Goal: Task Accomplishment & Management: Manage account settings

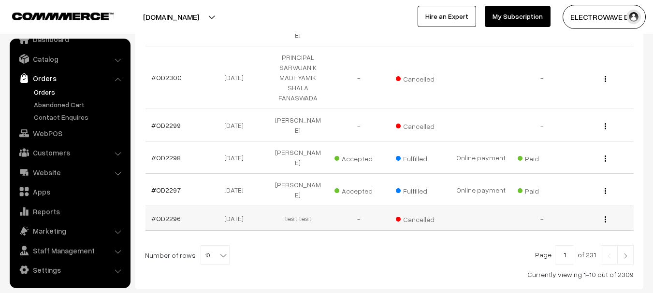
scroll to position [175, 0]
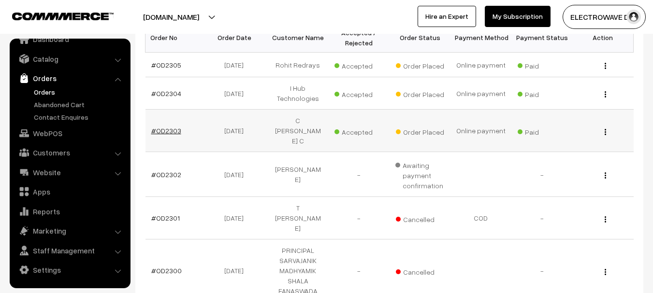
click at [171, 127] on link "#OD2303" at bounding box center [166, 131] width 30 height 8
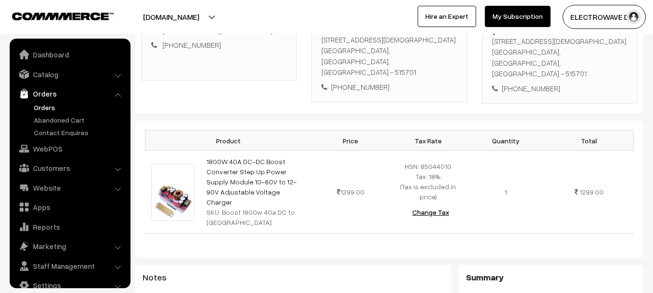
scroll to position [15, 0]
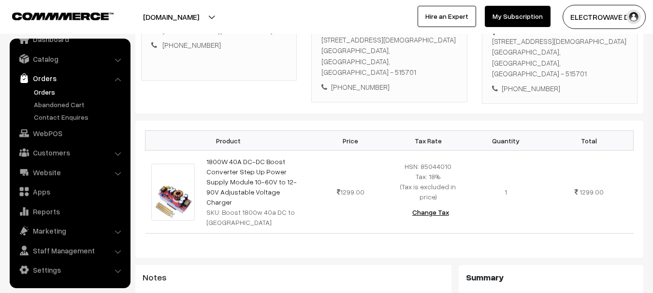
click at [49, 90] on link "Orders" at bounding box center [79, 92] width 96 height 10
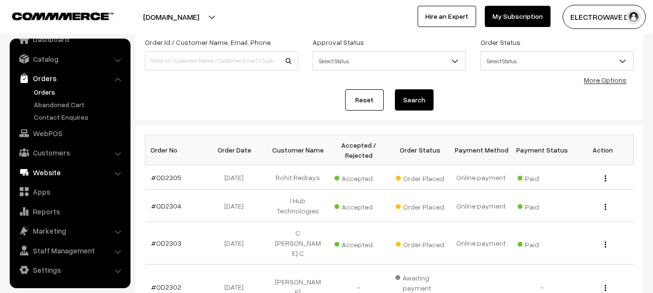
scroll to position [145, 0]
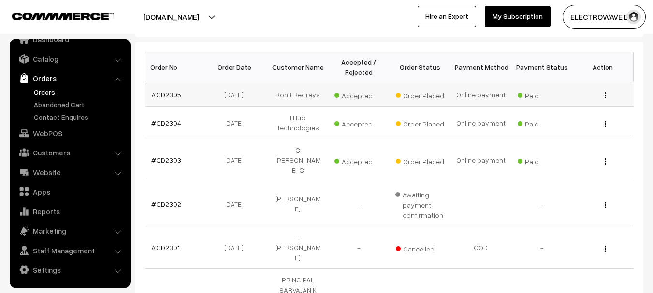
click at [165, 97] on link "#OD2305" at bounding box center [166, 94] width 30 height 8
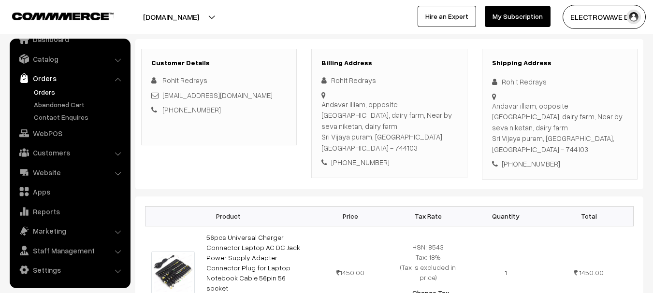
scroll to position [145, 0]
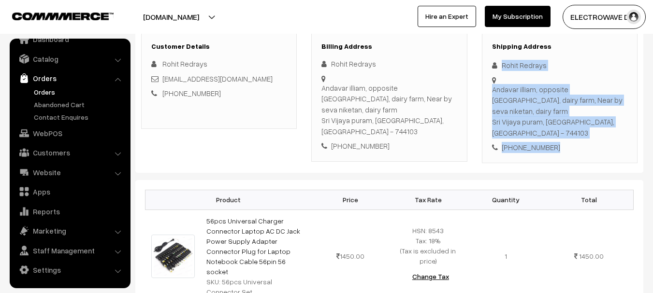
copy div "Rohit Redrays Andavar illiam, opposite urban health centre, dairy farm, Near by…"
drag, startPoint x: 499, startPoint y: 66, endPoint x: 602, endPoint y: 97, distance: 107.4
click at [575, 152] on div "Shipping Address Rohit Redrays [GEOGRAPHIC_DATA], opposite urban health centre,…" at bounding box center [560, 97] width 156 height 131
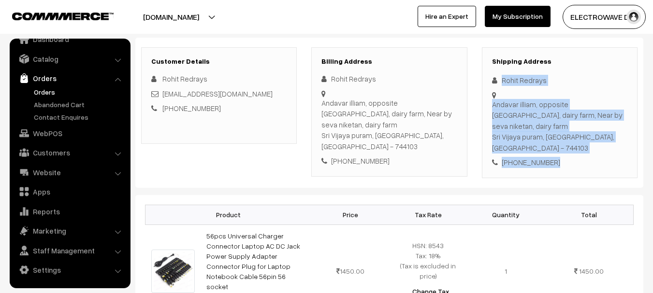
scroll to position [0, 0]
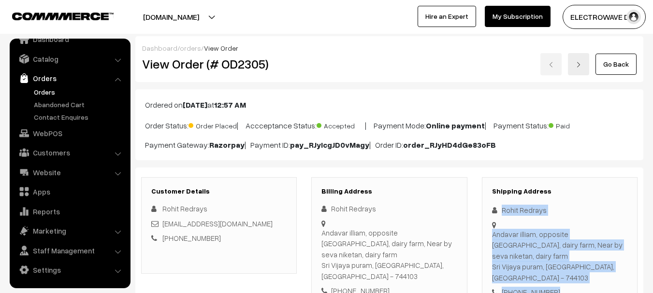
click at [584, 63] on link at bounding box center [578, 64] width 21 height 22
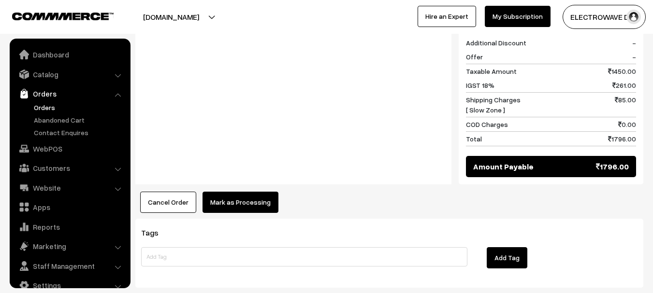
scroll to position [15, 0]
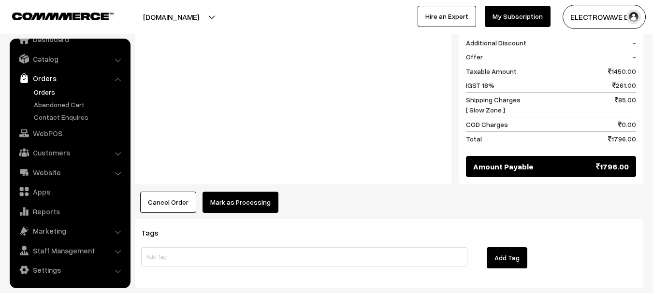
click at [246, 192] on button "Mark as Processing" at bounding box center [241, 202] width 76 height 21
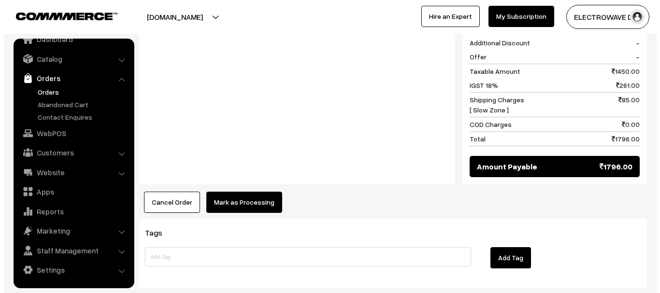
scroll to position [474, 0]
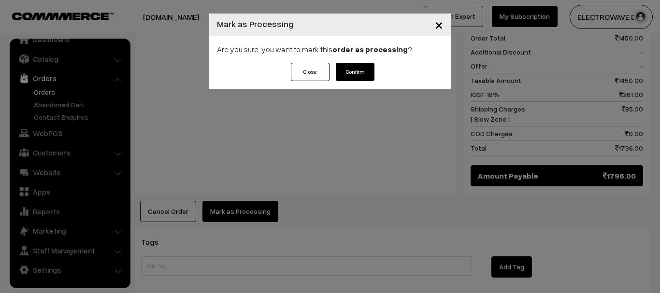
click at [361, 74] on button "Confirm" at bounding box center [355, 72] width 39 height 18
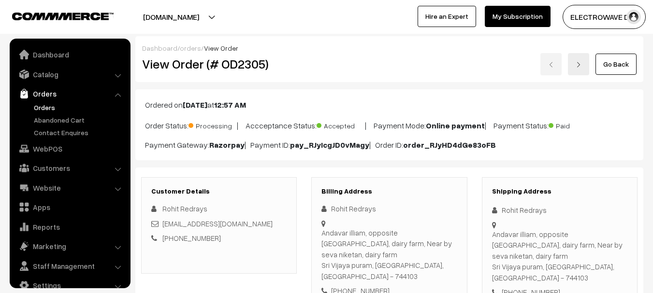
scroll to position [15, 0]
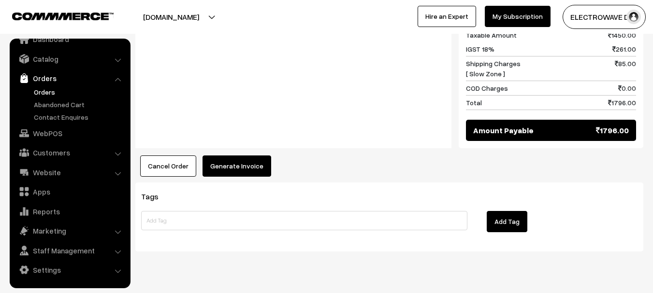
click at [256, 156] on button "Generate Invoice" at bounding box center [237, 166] width 69 height 21
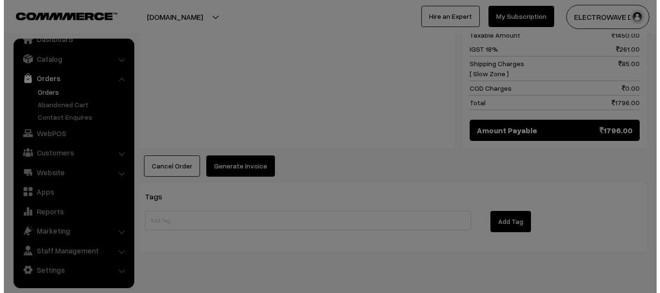
scroll to position [510, 0]
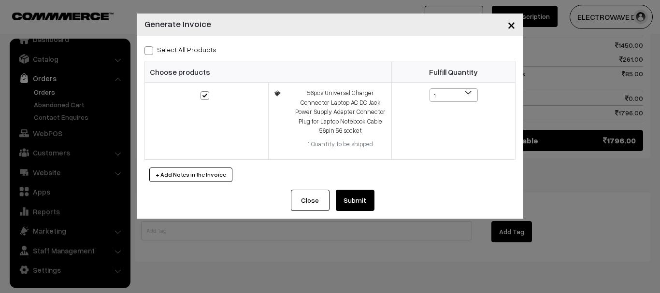
click at [356, 193] on button "Submit" at bounding box center [355, 200] width 39 height 21
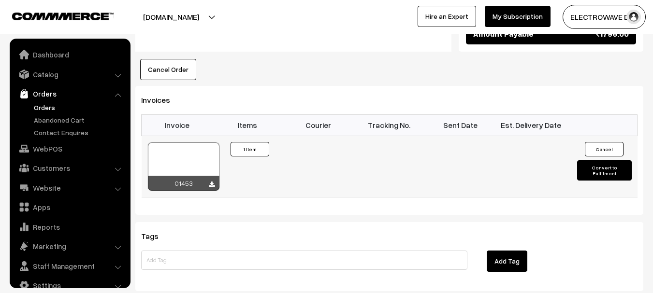
scroll to position [15, 0]
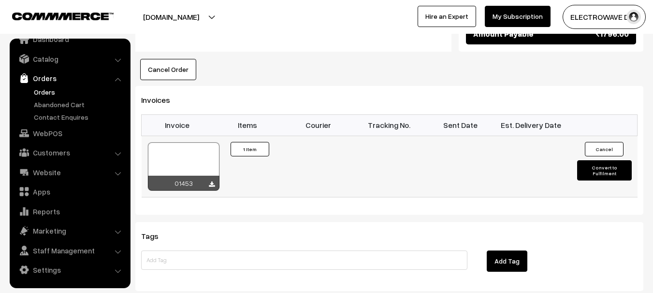
click at [184, 151] on div at bounding box center [184, 167] width 72 height 48
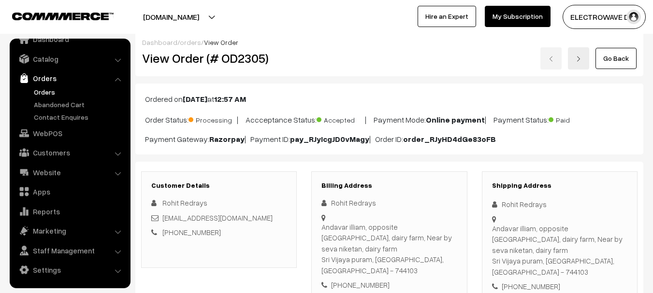
scroll to position [0, 0]
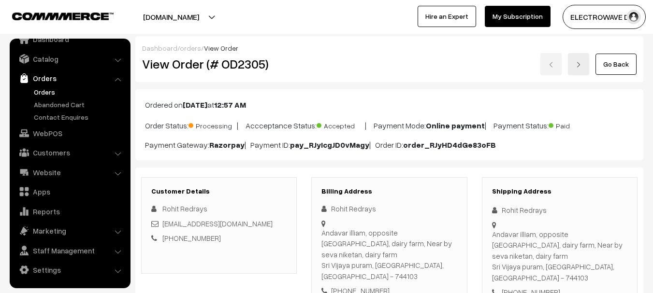
click at [585, 70] on link at bounding box center [578, 64] width 21 height 22
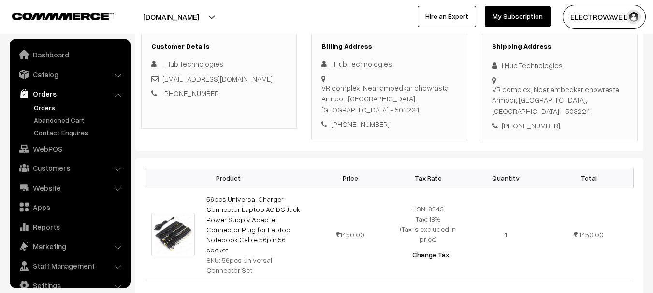
scroll to position [15, 0]
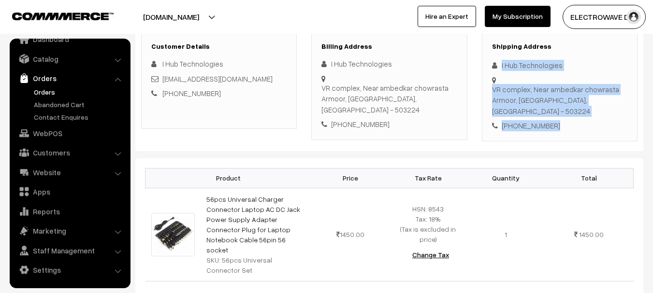
copy div "I Hub Technologies VR complex, Near [GEOGRAPHIC_DATA] - 503224 [PHONE_NUMBER]"
drag, startPoint x: 492, startPoint y: 58, endPoint x: 589, endPoint y: 123, distance: 116.7
click at [589, 123] on div "Shipping Address I Hub Technologies VR complex, Near [GEOGRAPHIC_DATA] [GEOGRAP…" at bounding box center [560, 86] width 156 height 109
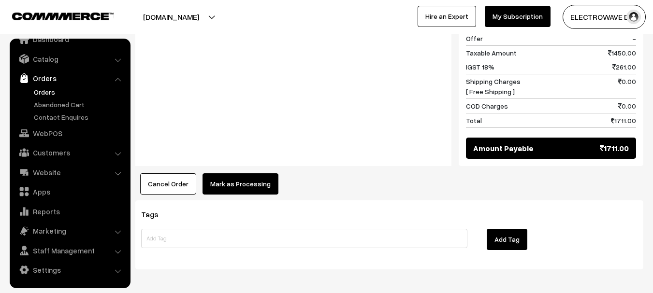
scroll to position [496, 0]
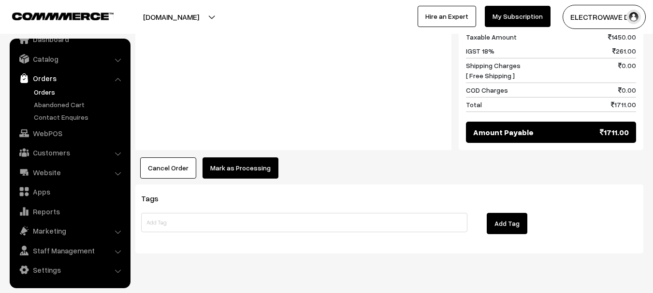
click at [242, 158] on button "Mark as Processing" at bounding box center [241, 168] width 76 height 21
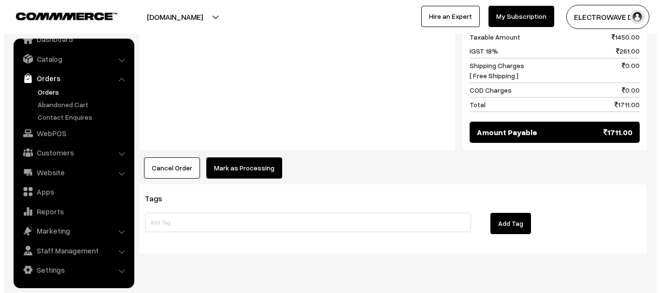
scroll to position [487, 0]
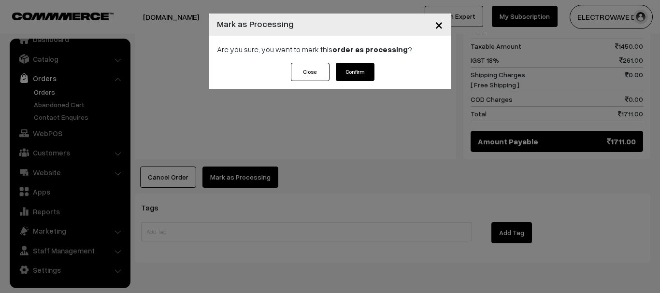
click at [360, 70] on button "Confirm" at bounding box center [355, 72] width 39 height 18
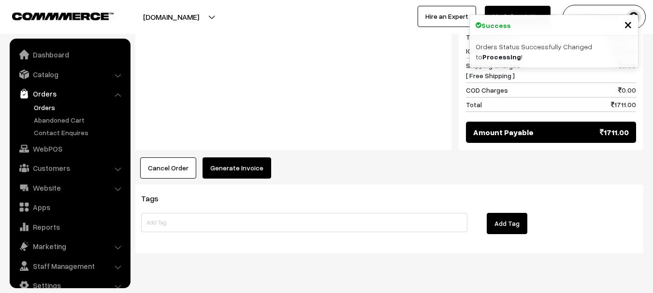
scroll to position [15, 0]
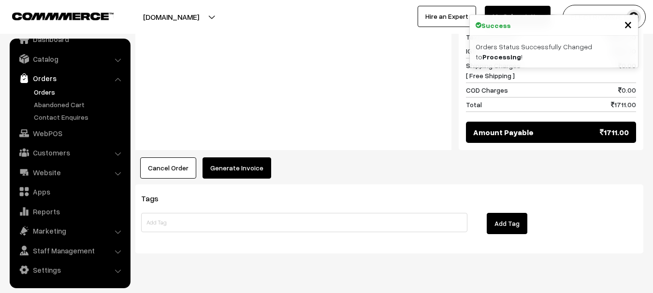
click at [247, 158] on button "Generate Invoice" at bounding box center [237, 168] width 69 height 21
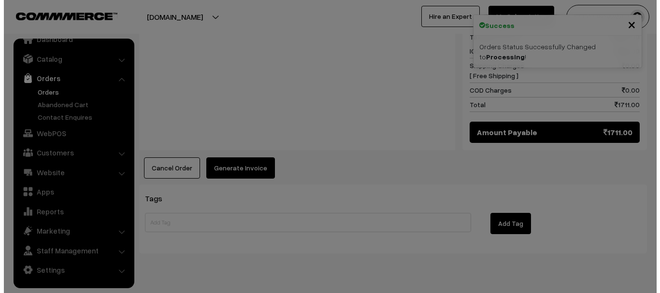
scroll to position [486, 0]
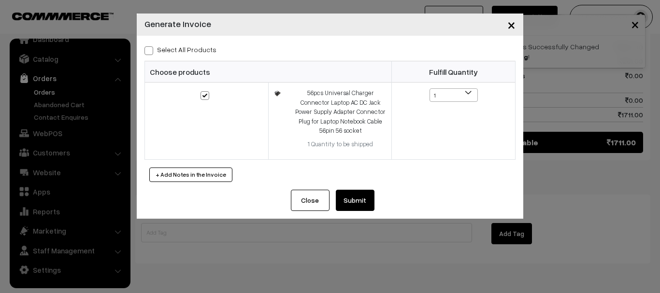
click at [362, 202] on button "Submit" at bounding box center [355, 200] width 39 height 21
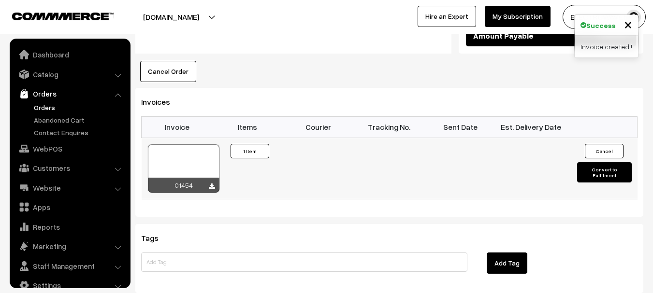
scroll to position [15, 0]
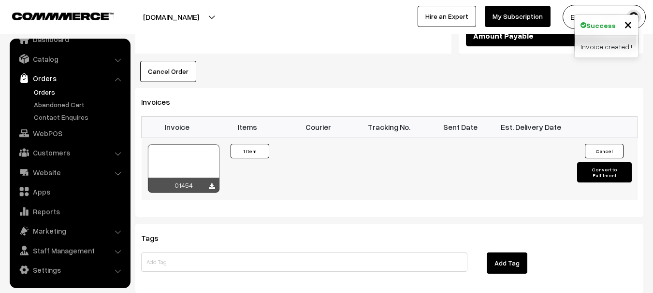
click at [187, 145] on div at bounding box center [184, 169] width 72 height 48
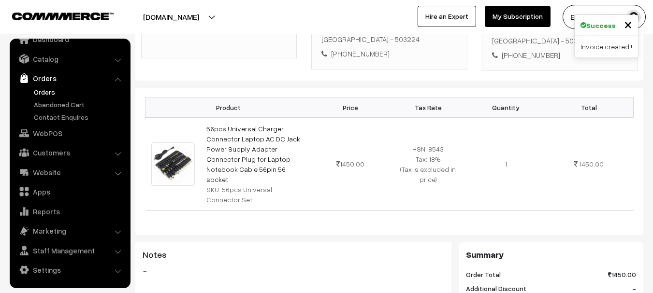
scroll to position [109, 0]
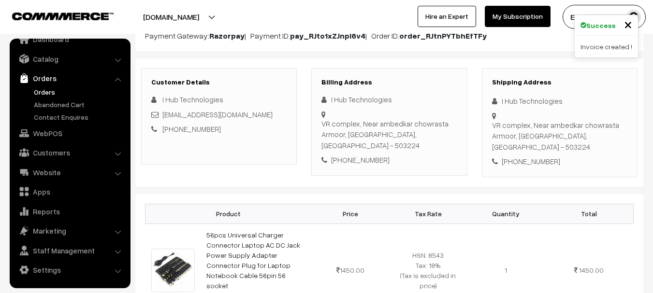
click at [589, 126] on div "VR complex, Near ambedkar chowrasta [GEOGRAPHIC_DATA], [GEOGRAPHIC_DATA], [GEOG…" at bounding box center [559, 136] width 135 height 33
copy div "503224"
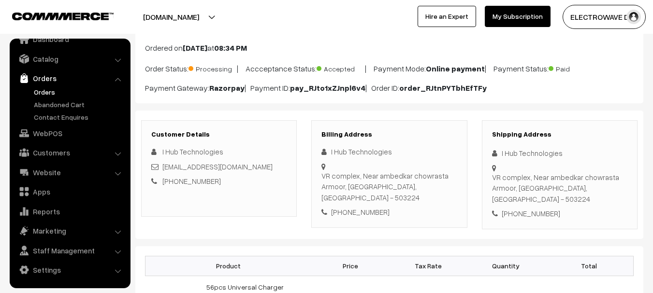
scroll to position [0, 0]
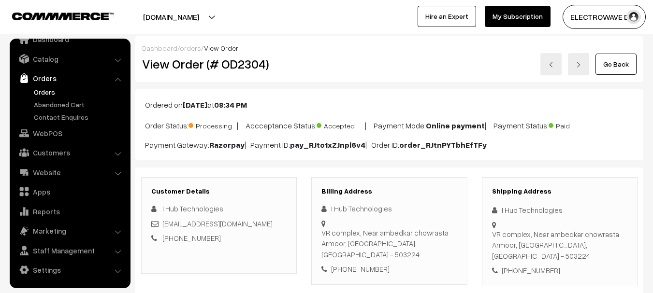
click at [579, 49] on div "Dashboard / orders / View Order" at bounding box center [389, 48] width 495 height 10
click at [574, 68] on link at bounding box center [578, 64] width 21 height 22
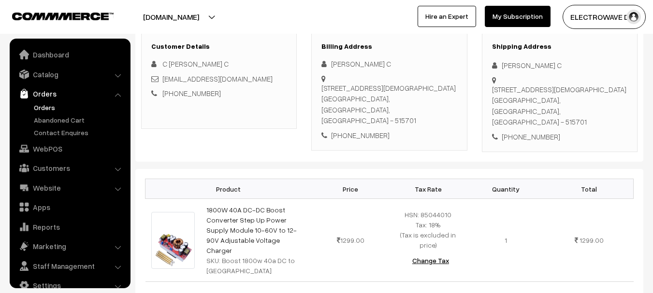
scroll to position [15, 0]
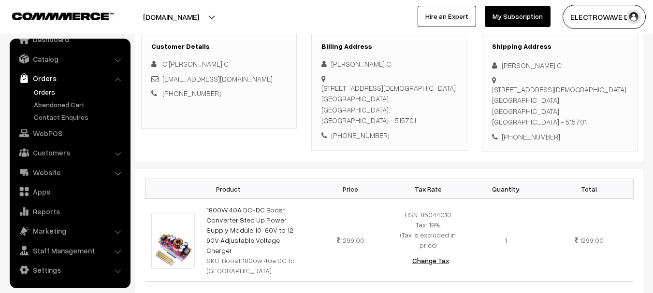
click at [548, 132] on div "+91 7207937786" at bounding box center [559, 137] width 135 height 11
copy div "+91 7207937786"
click at [542, 132] on div "+91 7207937786" at bounding box center [559, 137] width 135 height 11
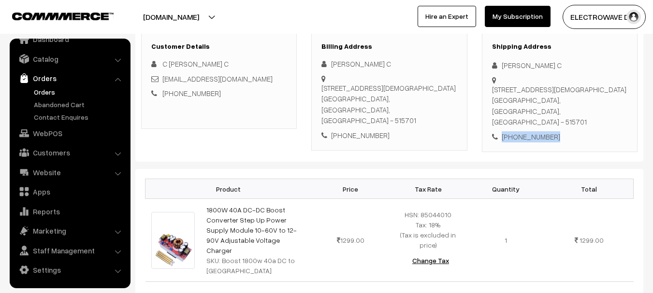
click at [542, 132] on div "+91 7207937786" at bounding box center [559, 137] width 135 height 11
click at [531, 132] on div "+91 7207937786" at bounding box center [559, 137] width 135 height 11
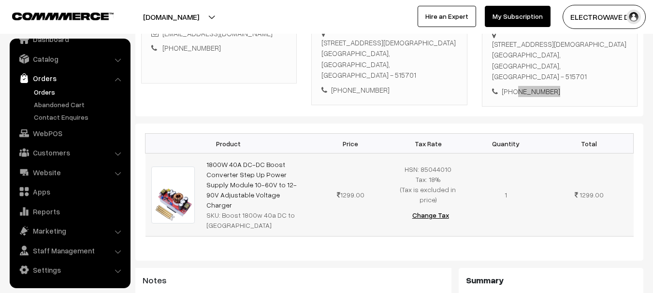
scroll to position [193, 0]
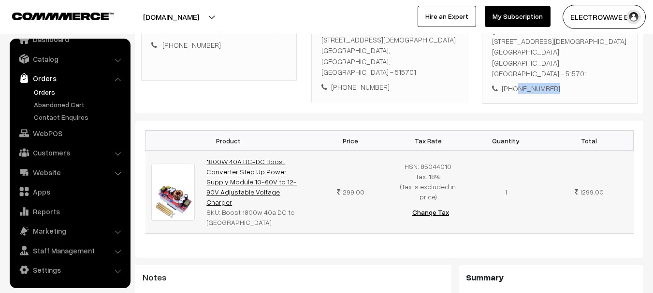
click at [258, 181] on link "1800W 40A DC-DC Boost Converter Step Up Power Supply Module 10-60V to 12-90V Ad…" at bounding box center [251, 182] width 90 height 49
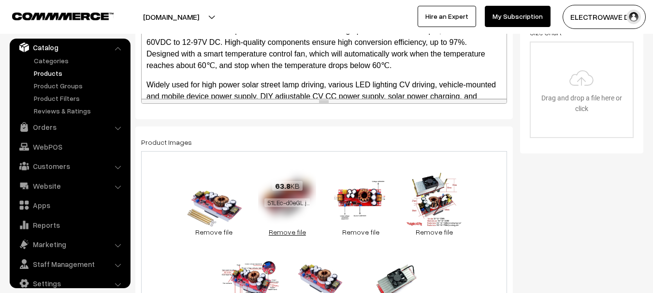
scroll to position [145, 0]
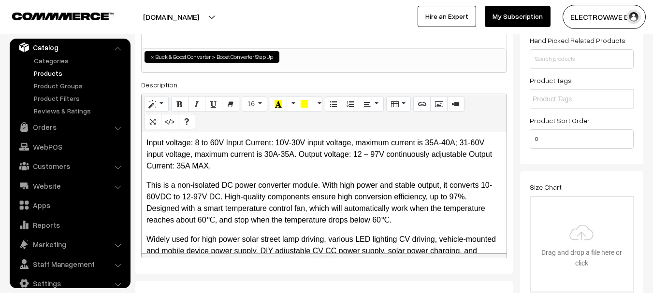
click at [324, 174] on div "Input voltage: 8 to 60V Input Current: 10V-30V input voltage, maximum current i…" at bounding box center [324, 192] width 365 height 121
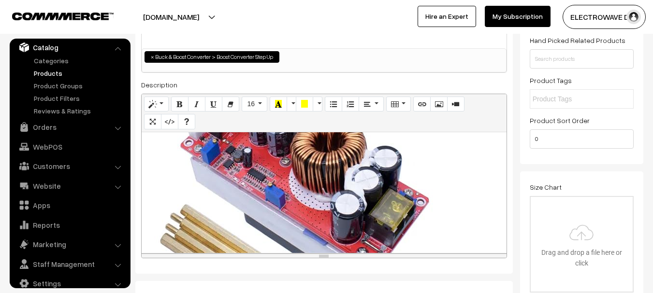
scroll to position [483, 0]
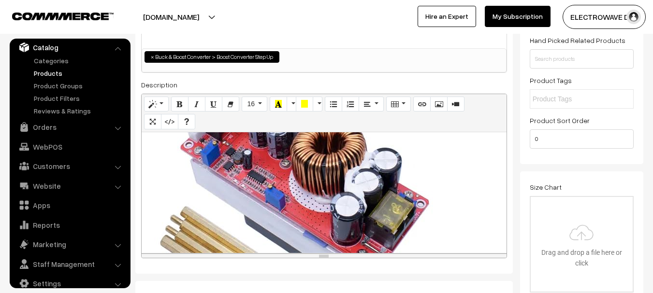
click at [341, 185] on div "595x789 (Original: 595x789) Input voltage: 8 to 60V Input Current: 10V-30V inpu…" at bounding box center [324, 192] width 365 height 121
click at [50, 125] on link "Orders" at bounding box center [69, 126] width 115 height 17
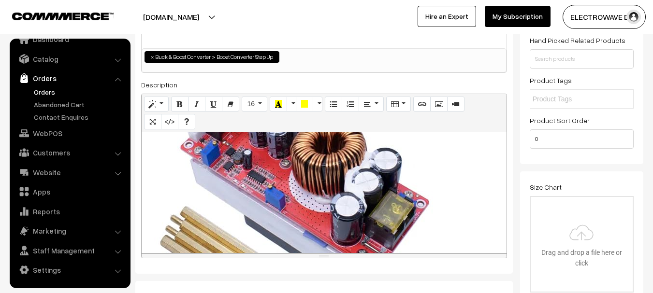
click at [49, 95] on link "Orders" at bounding box center [79, 92] width 96 height 10
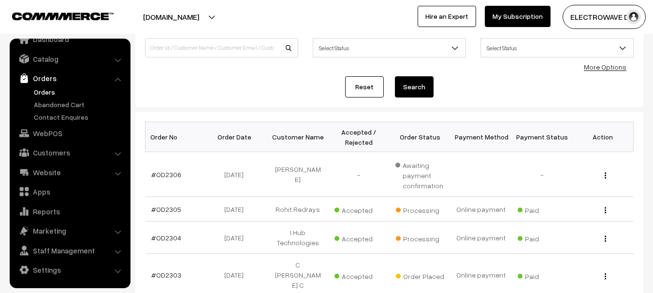
scroll to position [145, 0]
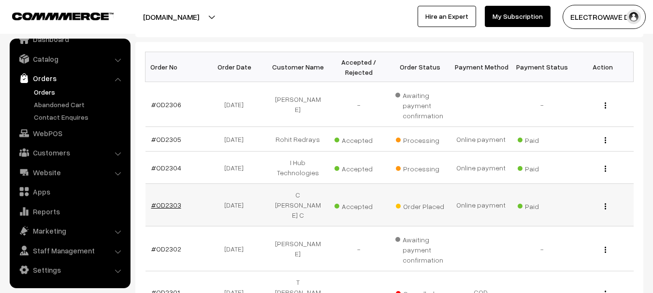
click at [168, 201] on link "#OD2303" at bounding box center [166, 205] width 30 height 8
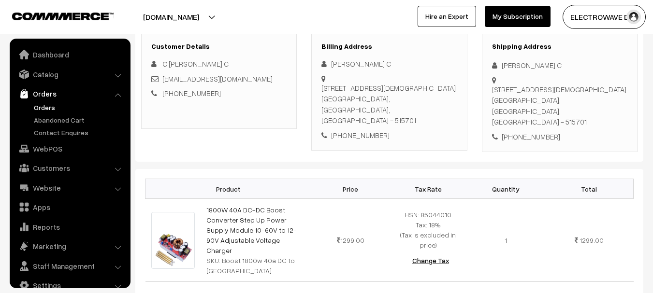
scroll to position [15, 0]
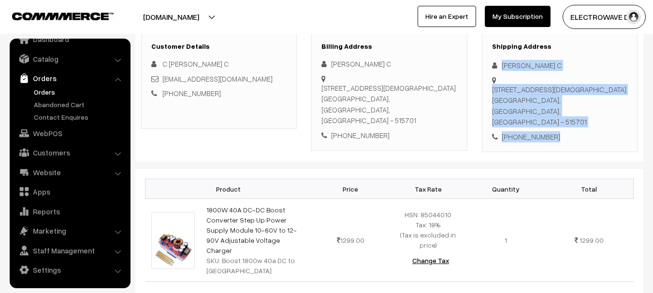
copy div "[PERSON_NAME] [STREET_ADDRESS] - 515701 [PHONE_NUMBER]"
drag, startPoint x: 497, startPoint y: 59, endPoint x: 587, endPoint y: 131, distance: 115.3
click at [587, 131] on div "Shipping Address [PERSON_NAME] C [STREET_ADDRESS] [PHONE_NUMBER]" at bounding box center [560, 92] width 156 height 120
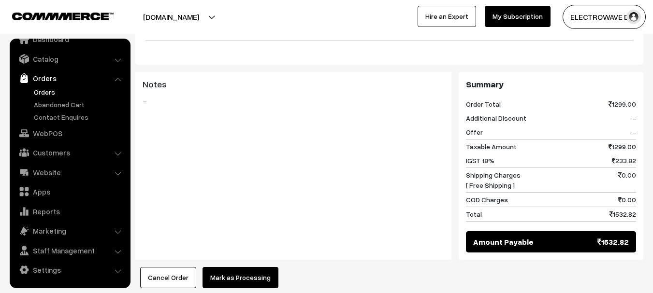
click at [235, 267] on button "Mark as Processing" at bounding box center [241, 277] width 76 height 21
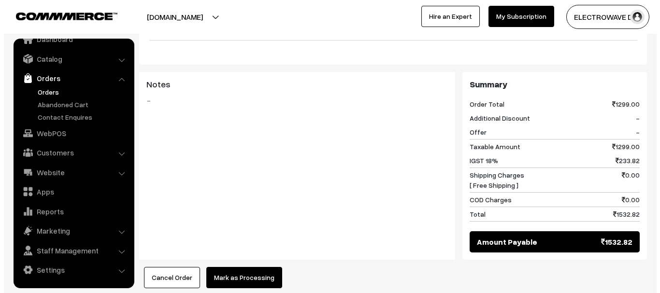
scroll to position [386, 0]
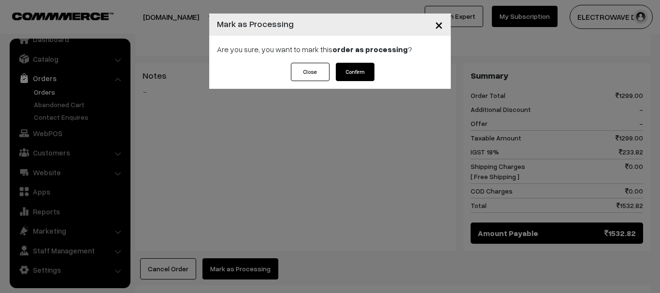
click at [361, 64] on button "Confirm" at bounding box center [355, 72] width 39 height 18
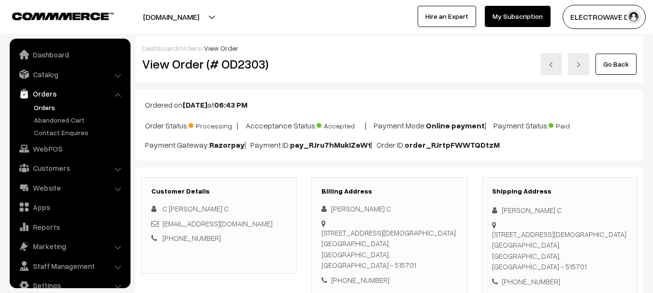
scroll to position [15, 0]
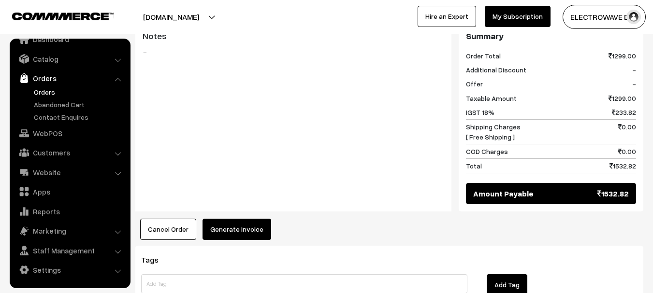
click at [232, 219] on button "Generate Invoice" at bounding box center [237, 229] width 69 height 21
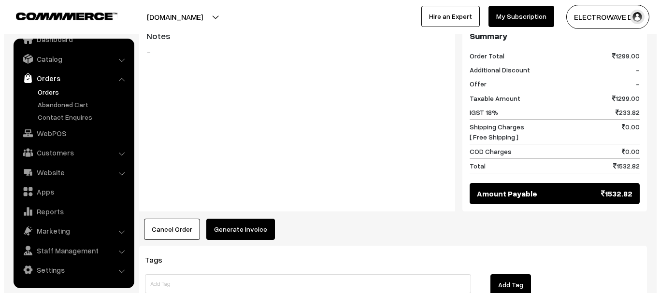
scroll to position [436, 0]
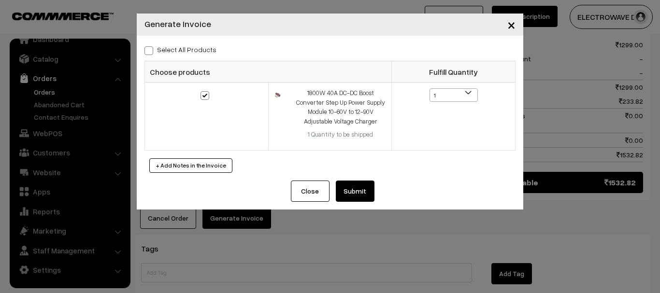
click at [352, 189] on button "Submit" at bounding box center [355, 191] width 39 height 21
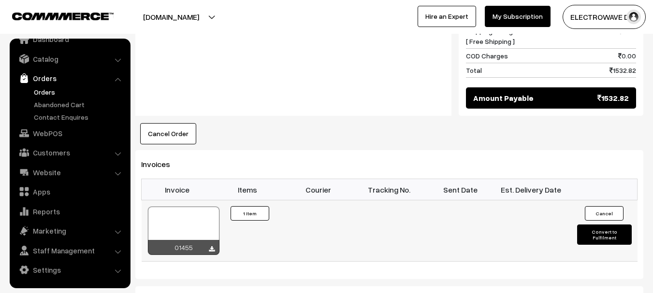
scroll to position [533, 0]
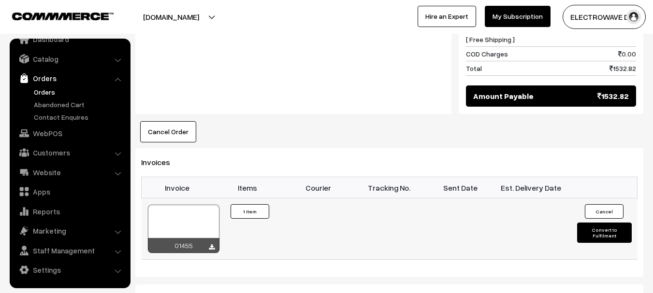
click at [186, 205] on div at bounding box center [184, 229] width 72 height 48
click at [48, 93] on link "Orders" at bounding box center [79, 92] width 96 height 10
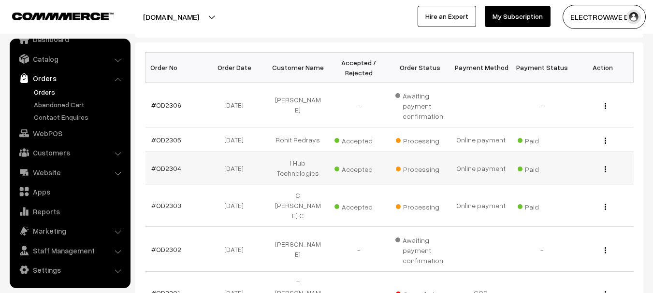
scroll to position [145, 0]
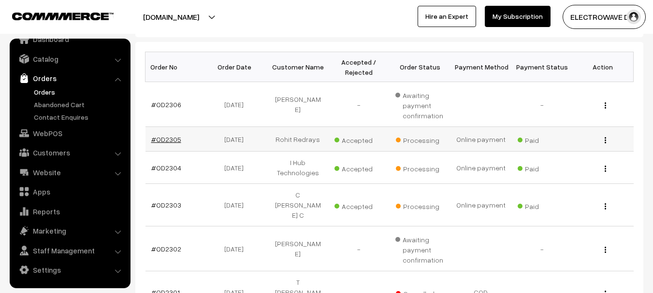
click at [168, 136] on link "#OD2305" at bounding box center [166, 139] width 30 height 8
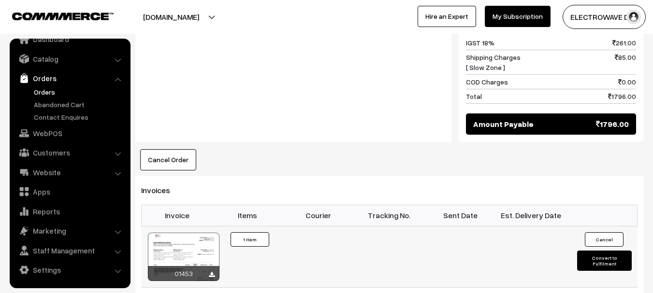
scroll to position [532, 0]
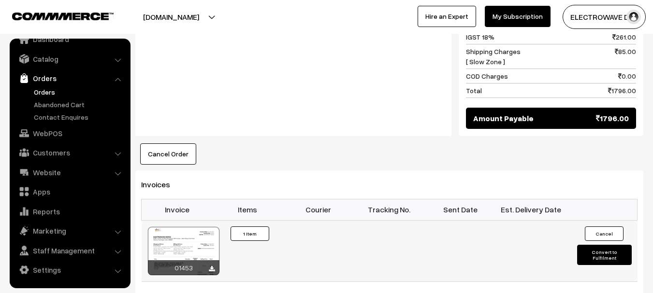
click at [602, 245] on button "Convert to Fulfilment" at bounding box center [604, 255] width 55 height 20
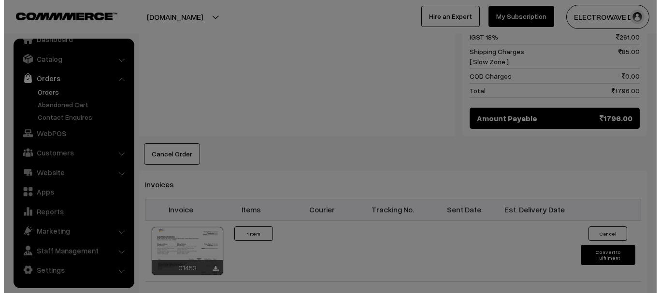
scroll to position [522, 0]
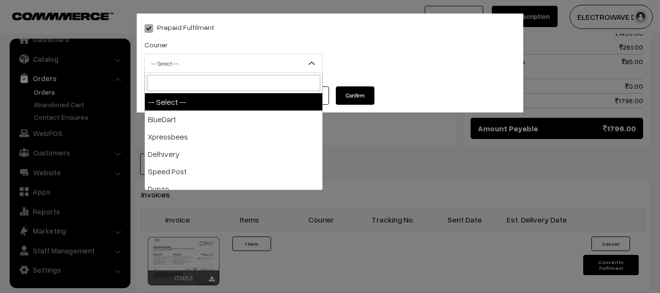
click at [220, 67] on span "-- Select --" at bounding box center [233, 63] width 177 height 17
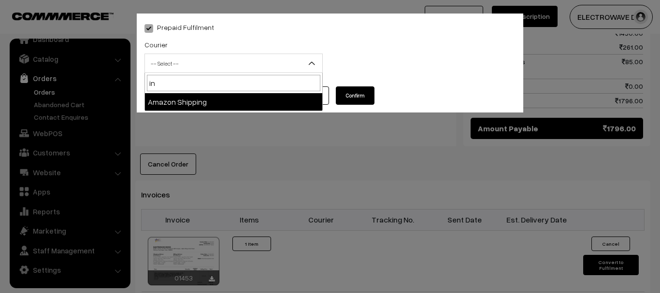
type input "i"
type input "post"
select select "5"
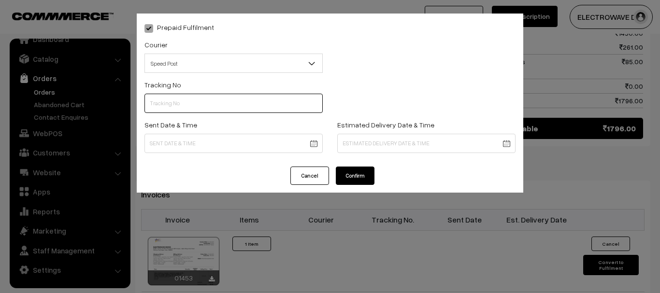
click at [254, 112] on input "text" at bounding box center [234, 103] width 178 height 19
type input "ET156244134IN"
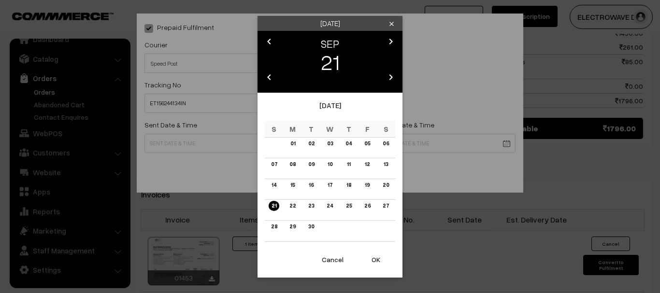
click at [263, 147] on body "Thank you for showing interest. Our team will call you shortly. Close dhruvpro.…" at bounding box center [330, 16] width 660 height 1077
click at [370, 259] on button "OK" at bounding box center [376, 259] width 39 height 21
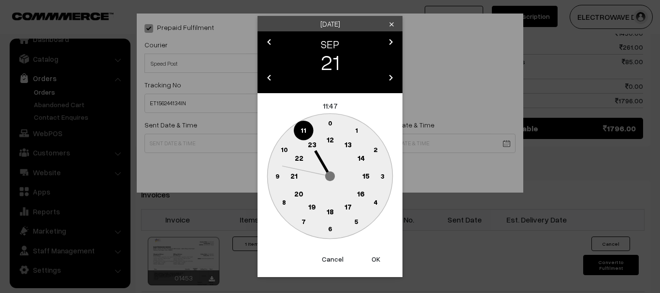
click at [370, 259] on button "OK" at bounding box center [376, 259] width 39 height 21
type input "21-09-2025 11:47"
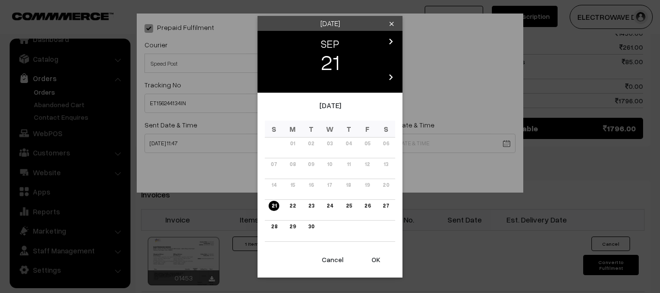
click at [382, 143] on body "Thank you for showing interest. Our team will call you shortly. Close dhruvpro.…" at bounding box center [330, 16] width 660 height 1077
click at [372, 208] on link "26" at bounding box center [367, 206] width 12 height 10
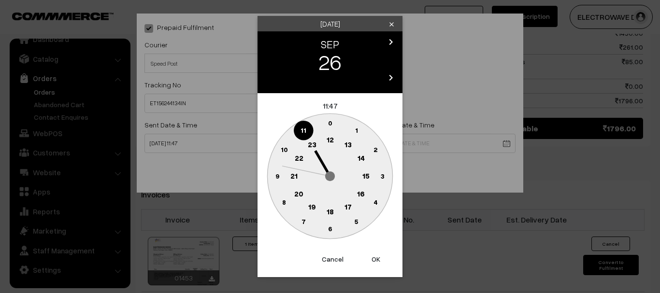
click at [375, 262] on button "OK" at bounding box center [376, 259] width 39 height 21
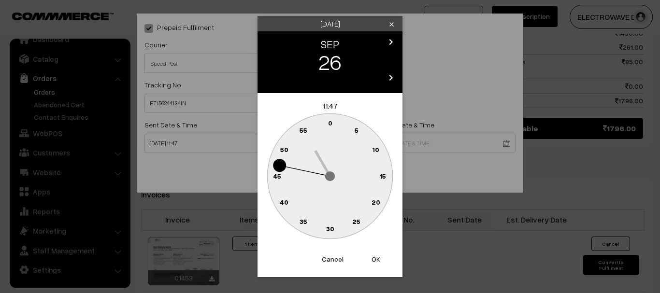
click at [374, 262] on button "OK" at bounding box center [376, 259] width 39 height 21
type input "26-09-2025 11:47"
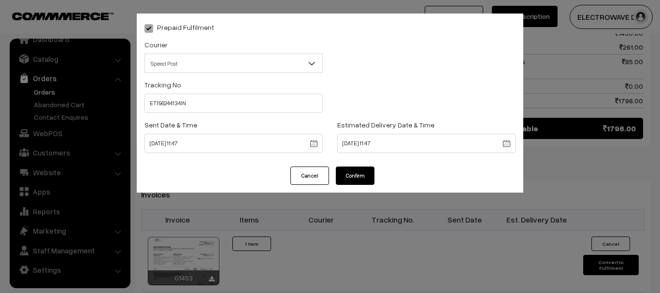
click at [353, 174] on button "Confirm" at bounding box center [355, 176] width 39 height 18
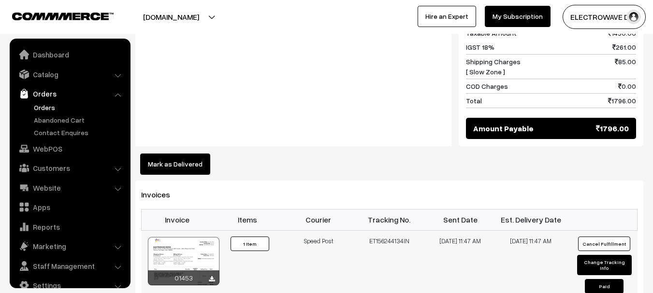
scroll to position [15, 0]
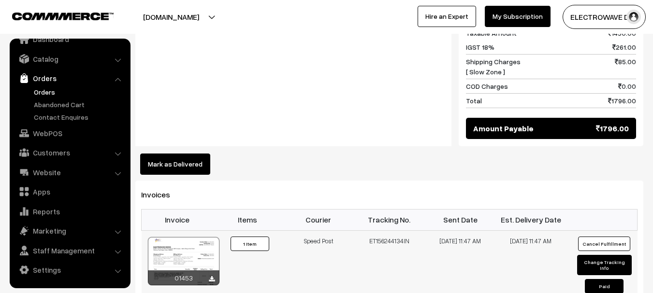
drag, startPoint x: 365, startPoint y: 226, endPoint x: 439, endPoint y: 236, distance: 75.1
click at [439, 236] on tr "01453 Invoice #01453 ×" at bounding box center [390, 267] width 496 height 73
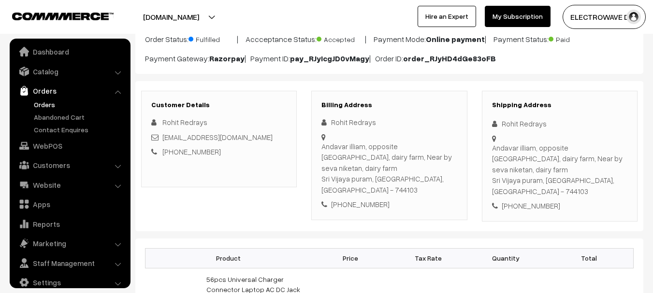
scroll to position [0, 0]
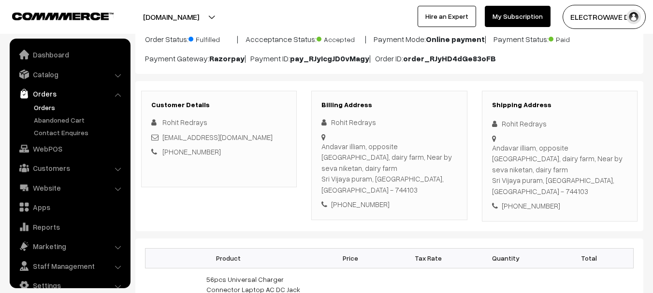
click at [38, 108] on link "Orders" at bounding box center [79, 107] width 96 height 10
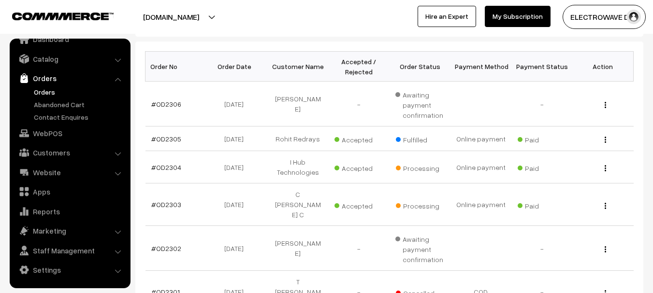
scroll to position [145, 0]
